Goal: Use online tool/utility: Utilize a website feature to perform a specific function

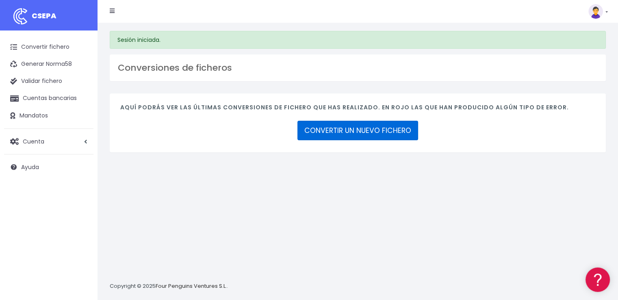
click at [350, 131] on link "CONVERTIR UN NUEVO FICHERO" at bounding box center [358, 131] width 121 height 20
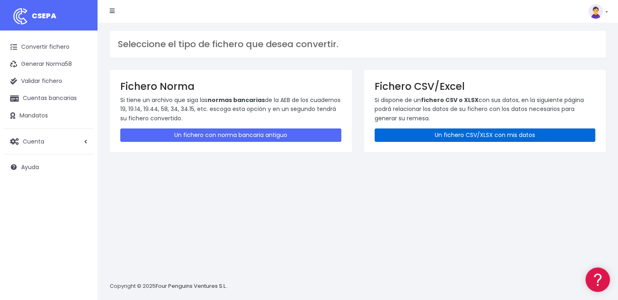
click at [491, 133] on link "Un fichero CSV/XLSX con mis datos" at bounding box center [485, 134] width 221 height 13
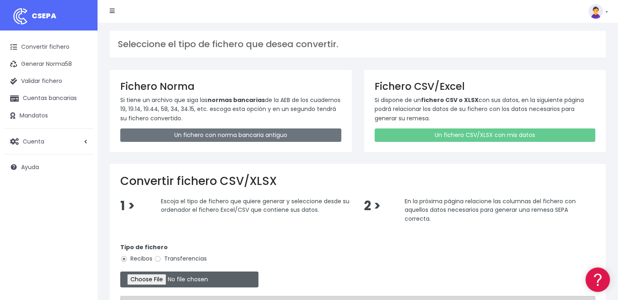
click at [152, 278] on input "file" at bounding box center [189, 280] width 138 height 16
type input "C:\fakepath\COBROS 14-10-25.xlsx"
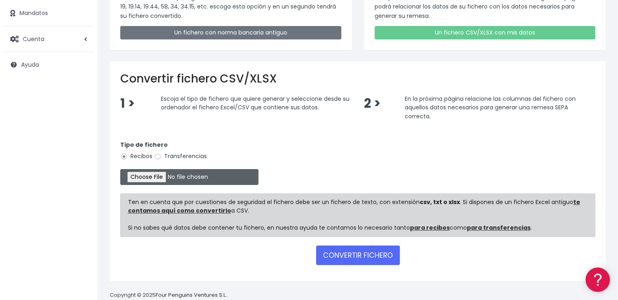
scroll to position [118, 0]
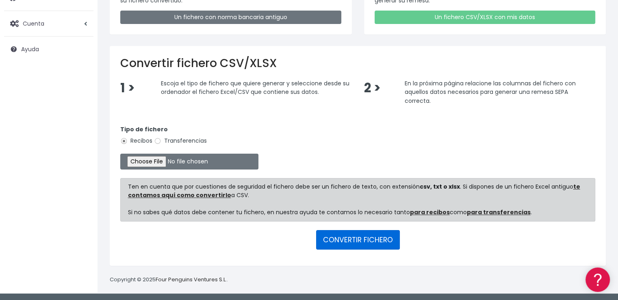
click at [379, 237] on button "CONVERTIR FICHERO" at bounding box center [358, 240] width 84 height 20
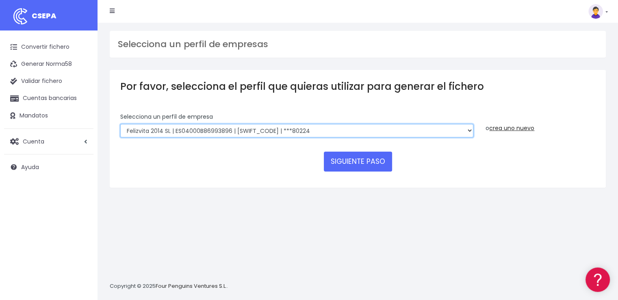
click at [332, 135] on select "Felizvita 2014 SL | ES04000B86993896 | [SWIFT_CODE] | ***80224 CUIDA CARE MARKE…" at bounding box center [296, 131] width 353 height 14
select select "1688"
click at [120, 124] on select "Felizvita 2014 SL | ES04000B86993896 | [SWIFT_CODE] | ***80224 CUIDA CARE MARKE…" at bounding box center [296, 131] width 353 height 14
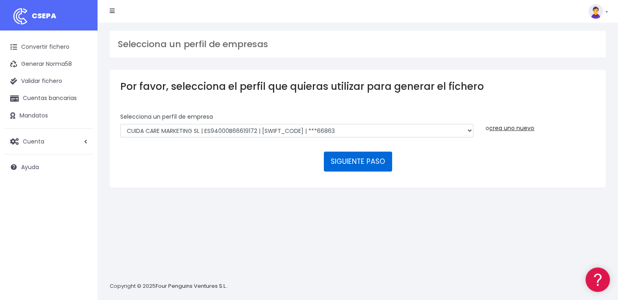
click at [353, 161] on button "SIGUIENTE PASO" at bounding box center [358, 162] width 68 height 20
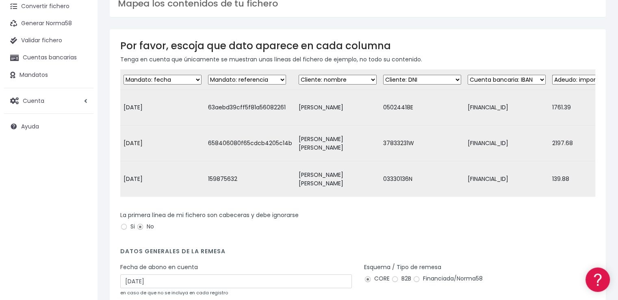
scroll to position [81, 0]
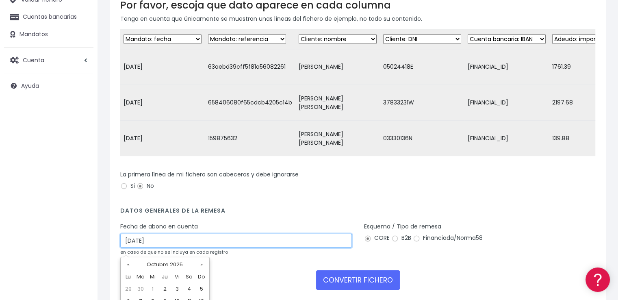
click at [162, 247] on input "[DATE]" at bounding box center [236, 241] width 232 height 14
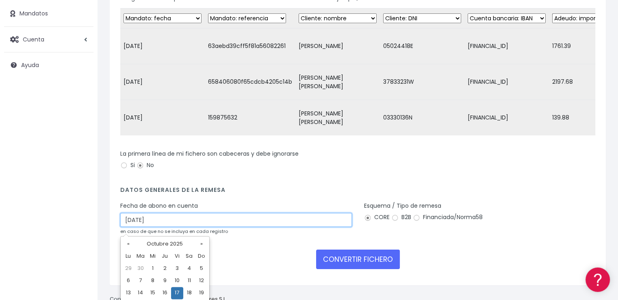
scroll to position [140, 0]
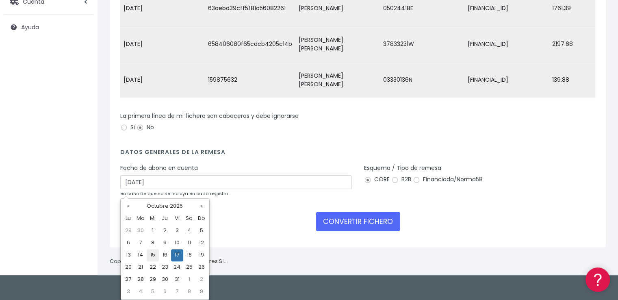
click at [152, 255] on td "15" at bounding box center [153, 255] width 12 height 12
type input "15/10/2025"
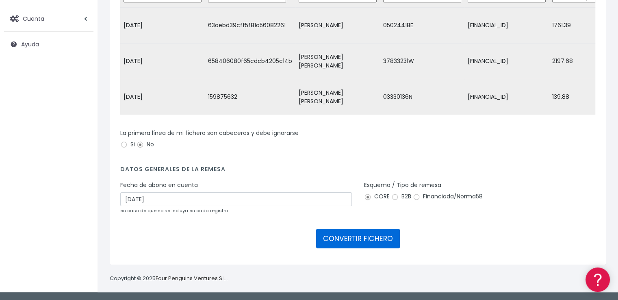
click at [368, 239] on button "CONVERTIR FICHERO" at bounding box center [358, 239] width 84 height 20
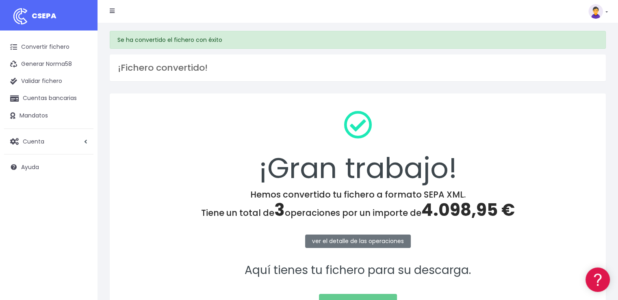
scroll to position [81, 0]
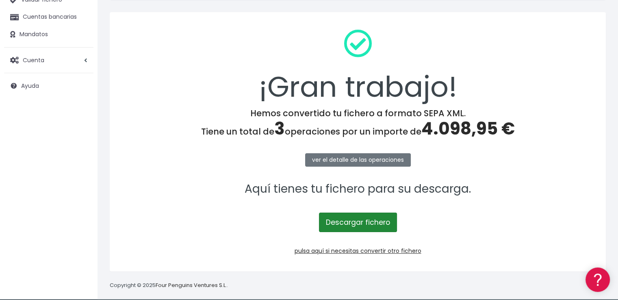
click at [366, 222] on link "Descargar fichero" at bounding box center [358, 223] width 78 height 20
click at [452, 127] on span "4.098,95 €" at bounding box center [469, 129] width 94 height 24
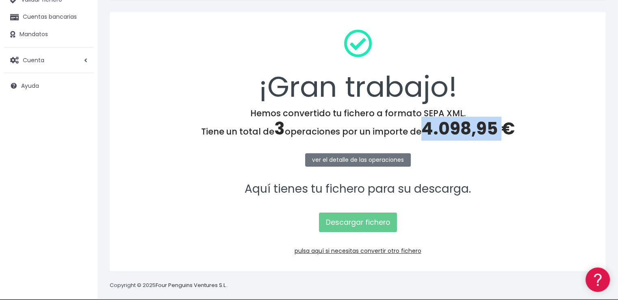
click at [452, 127] on span "4.098,95 €" at bounding box center [469, 129] width 94 height 24
copy span "4.098,95"
click at [402, 251] on link "pulsa aquí si necesitas convertir otro fichero" at bounding box center [358, 251] width 127 height 8
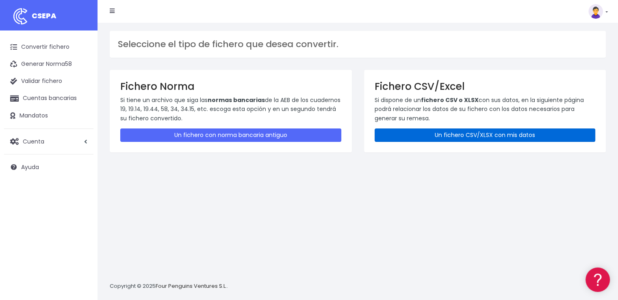
click at [477, 135] on link "Un fichero CSV/XLSX con mis datos" at bounding box center [485, 134] width 221 height 13
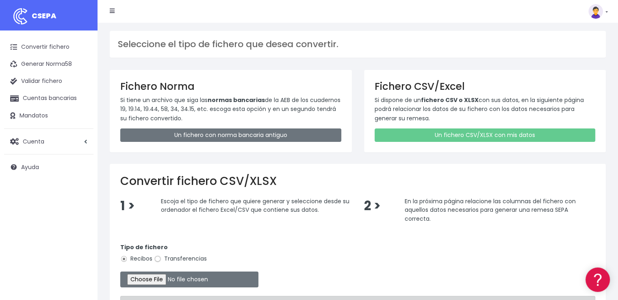
click at [159, 257] on input "Transferencias" at bounding box center [157, 258] width 7 height 7
radio input "true"
click at [170, 277] on input "file" at bounding box center [189, 280] width 138 height 16
type input "C:\fakepath\PAGOS 14-10-25.xlsx"
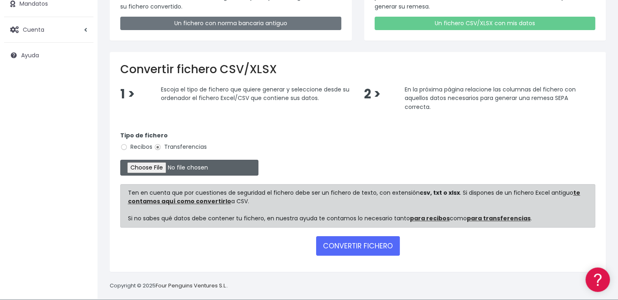
scroll to position [118, 0]
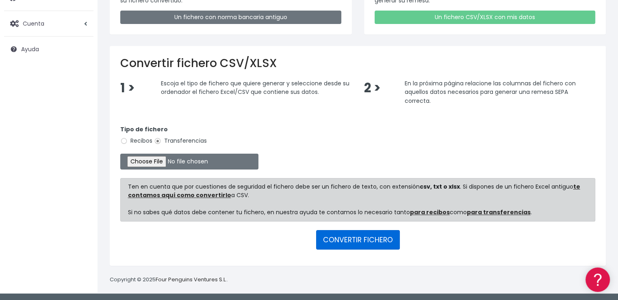
click at [368, 240] on button "CONVERTIR FICHERO" at bounding box center [358, 240] width 84 height 20
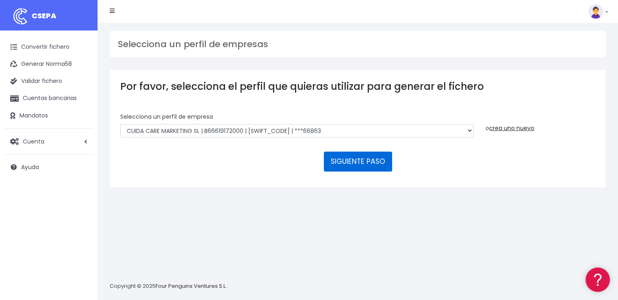
click at [356, 163] on button "SIGUIENTE PASO" at bounding box center [358, 162] width 68 height 20
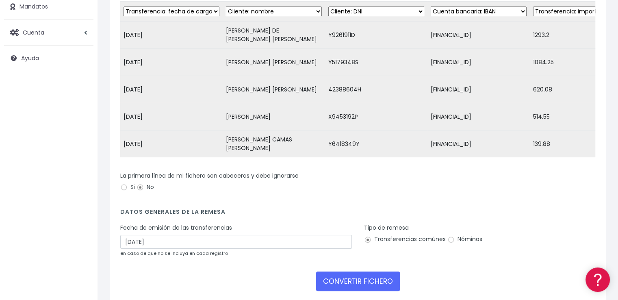
scroll to position [122, 0]
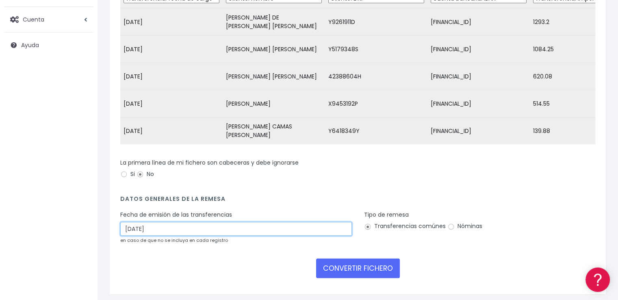
click at [152, 235] on input "[DATE]" at bounding box center [236, 229] width 232 height 14
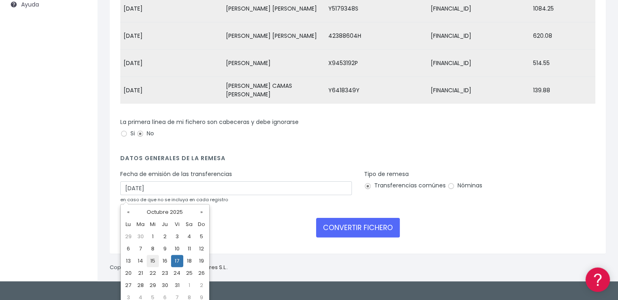
click at [152, 262] on td "15" at bounding box center [153, 261] width 12 height 12
type input "[DATE]"
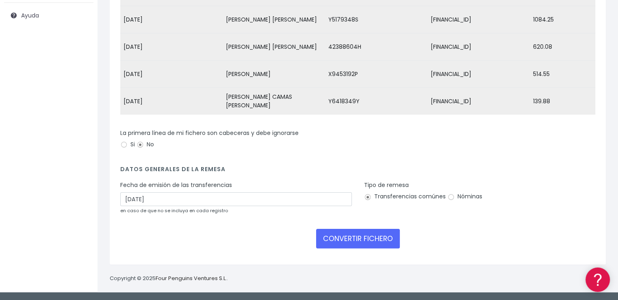
scroll to position [157, 0]
click at [454, 197] on label "Nóminas" at bounding box center [465, 196] width 35 height 9
click at [454, 197] on input "Nóminas" at bounding box center [451, 197] width 7 height 7
radio input "true"
click at [364, 239] on button "CONVERTIR FICHERO" at bounding box center [358, 239] width 84 height 20
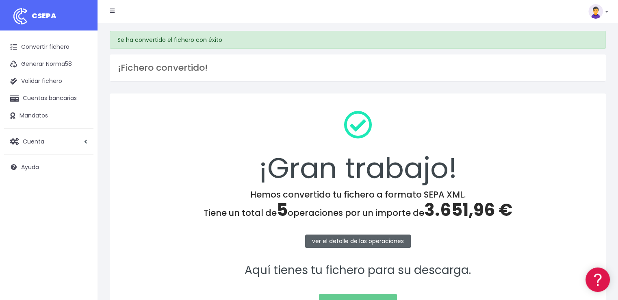
scroll to position [81, 0]
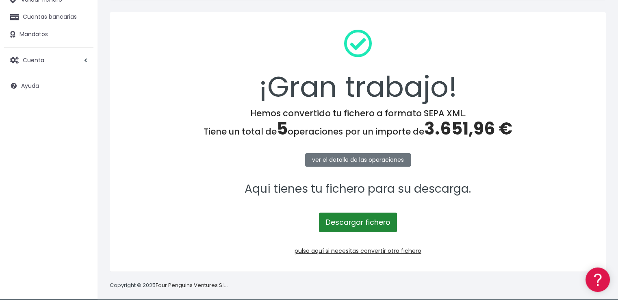
click at [362, 224] on link "Descargar fichero" at bounding box center [358, 223] width 78 height 20
click at [465, 130] on span "3.651,96 €" at bounding box center [468, 129] width 88 height 24
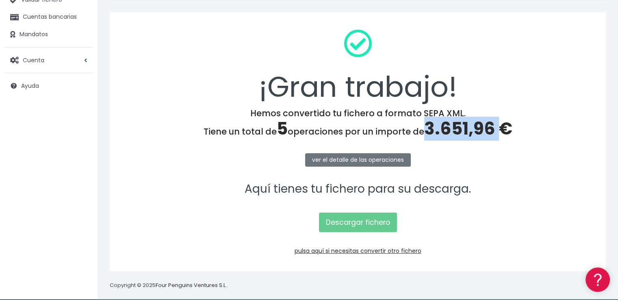
click at [465, 130] on span "3.651,96 €" at bounding box center [468, 129] width 88 height 24
copy span "3.651,96"
